Goal: Check status: Check status

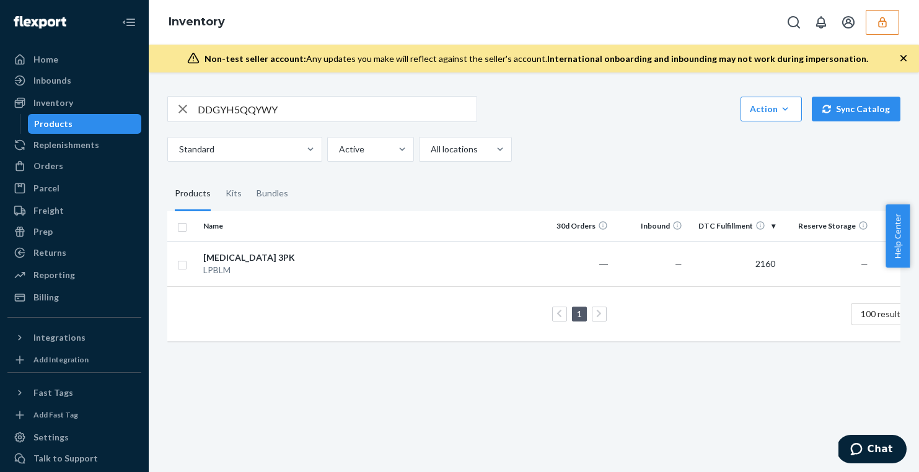
click at [211, 116] on input "DDGYH5QQYWY" at bounding box center [337, 109] width 279 height 25
paste input "WLXDBUPBAD"
click at [257, 110] on input "DWLXDBUPBAD" at bounding box center [337, 109] width 279 height 25
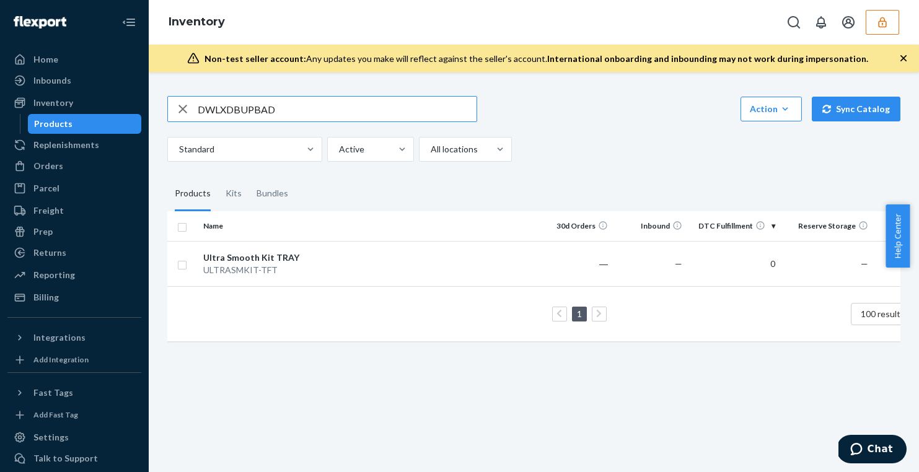
paste input "ABL9NR8GK4"
click at [352, 118] on input "DABL9NR8GK4" at bounding box center [337, 109] width 279 height 25
paste input "CY5QUPJP5R"
type input "DCY5QUPJP5R"
